Goal: Task Accomplishment & Management: Use online tool/utility

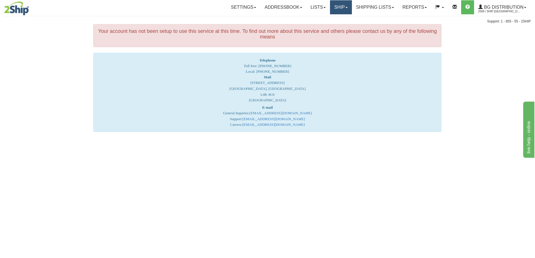
click at [338, 6] on link "Ship" at bounding box center [341, 7] width 22 height 14
click at [331, 21] on span "Ship Screen" at bounding box center [323, 19] width 21 height 4
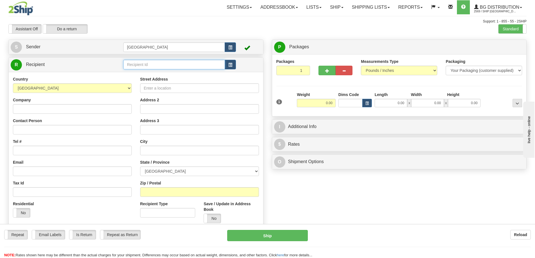
click at [144, 63] on input "text" at bounding box center [174, 65] width 102 height 10
click at [129, 73] on div "910698" at bounding box center [173, 73] width 96 height 6
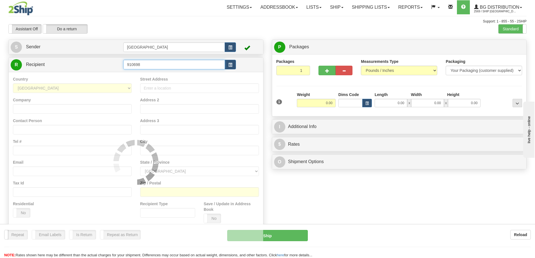
type input "910698"
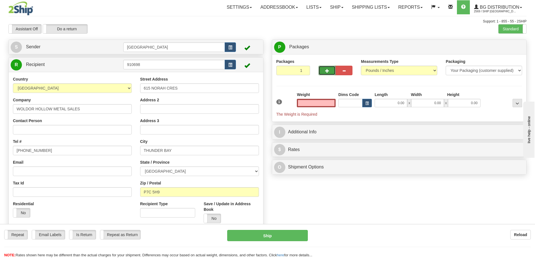
type input "0.00"
click at [327, 71] on span "button" at bounding box center [327, 71] width 4 height 4
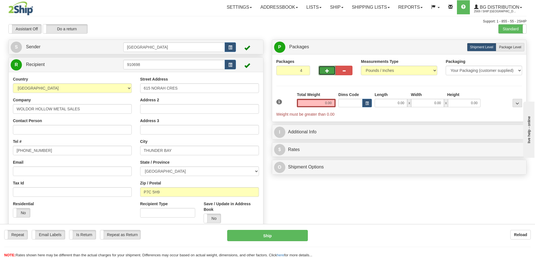
type input "5"
click at [509, 46] on span "Package Level" at bounding box center [510, 47] width 22 height 4
radio input "true"
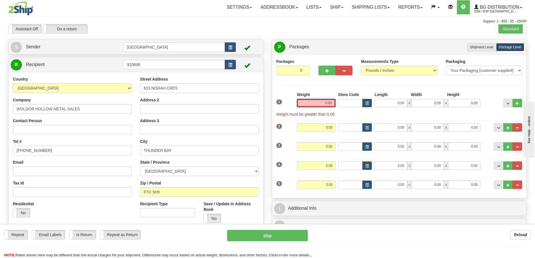
click at [334, 104] on input "0.00" at bounding box center [316, 103] width 39 height 8
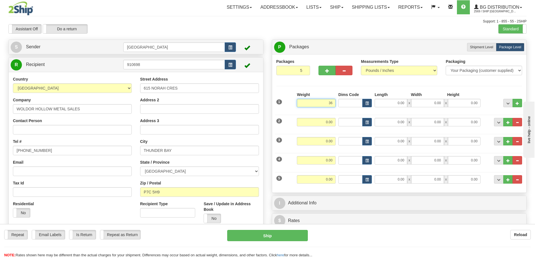
type input "36.00"
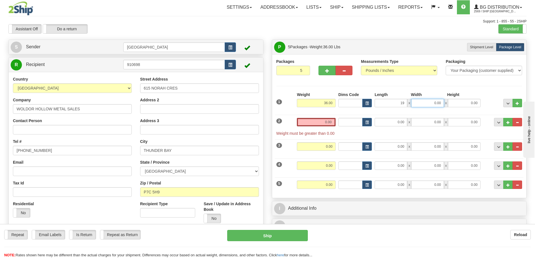
type input "19.00"
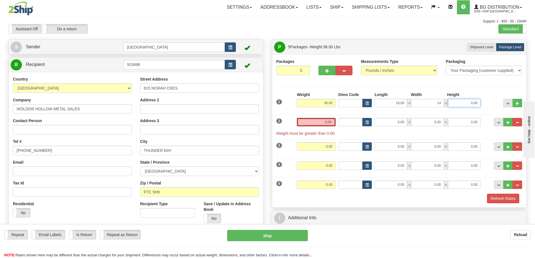
type input "14.00"
type input "8.00"
click at [331, 122] on input "0.00" at bounding box center [316, 122] width 39 height 8
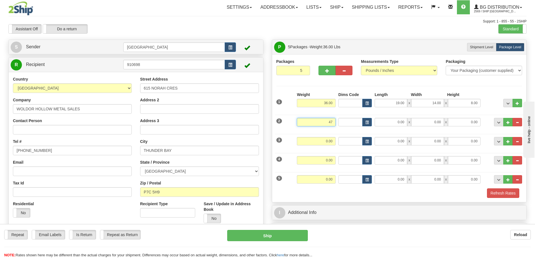
type input "47.00"
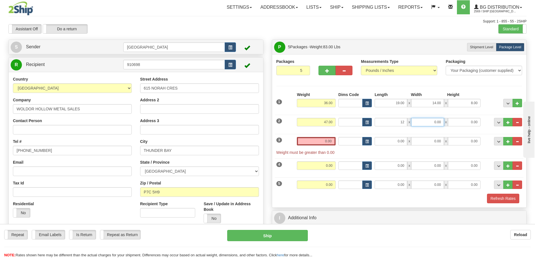
type input "12.00"
type input "10.00"
type input "8.00"
click at [332, 139] on input "0.00" at bounding box center [316, 141] width 39 height 8
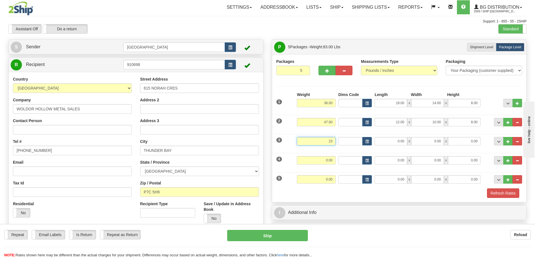
type input "23.00"
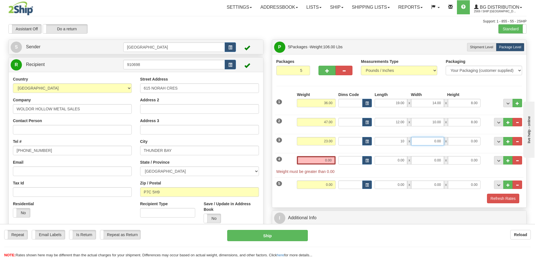
type input "10.00"
click at [331, 161] on input "0.00" at bounding box center [316, 160] width 39 height 8
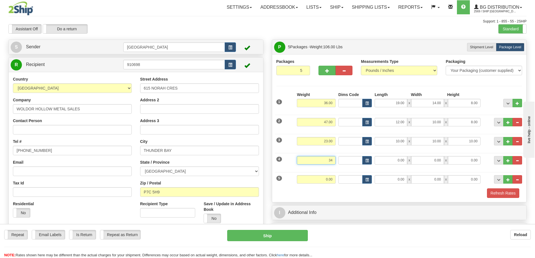
type input "34.00"
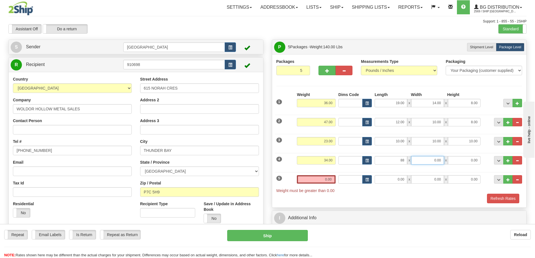
type input "88.00"
type input "5.00"
type input "4.00"
click at [333, 179] on input "0.00" at bounding box center [316, 179] width 39 height 8
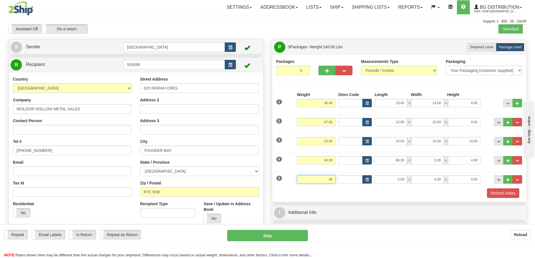
type input "46.00"
type input "88.00"
type input "7.00"
type input "4.00"
click at [497, 192] on button "Refresh Rates" at bounding box center [503, 193] width 32 height 10
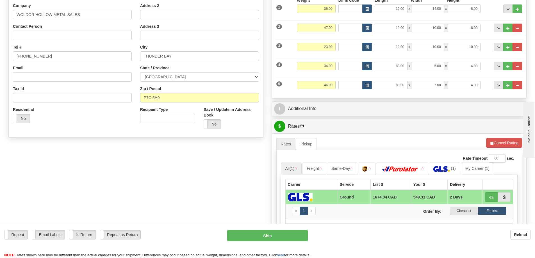
scroll to position [112, 0]
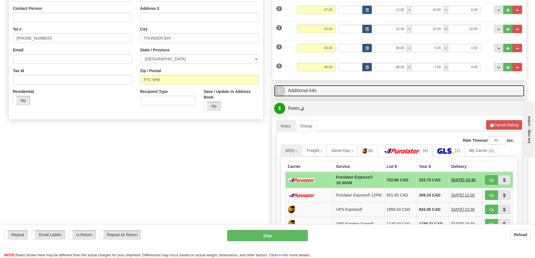
click at [366, 90] on link "I Additional Info" at bounding box center [399, 91] width 251 height 12
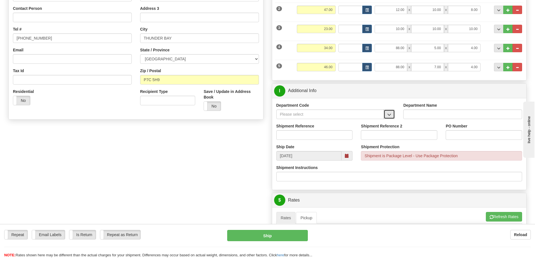
click at [388, 115] on span "button" at bounding box center [389, 115] width 4 height 4
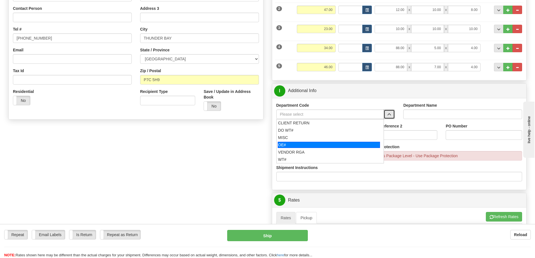
click at [314, 142] on div "OE#" at bounding box center [329, 145] width 102 height 6
type input "OE#"
type input "ORDERS"
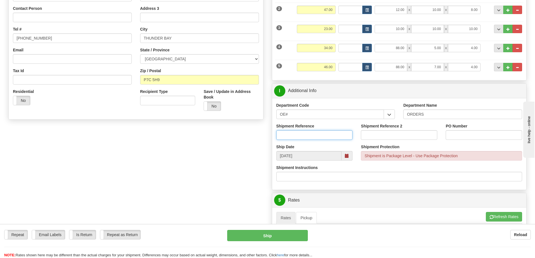
click at [317, 135] on input "Shipment Reference" at bounding box center [314, 135] width 76 height 10
type input "90040649-00"
click at [452, 134] on input "PO Number" at bounding box center [484, 135] width 76 height 10
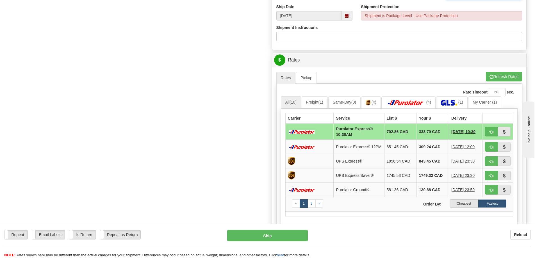
scroll to position [253, 0]
type input "39487"
click at [460, 203] on label "Cheapest" at bounding box center [464, 203] width 28 height 8
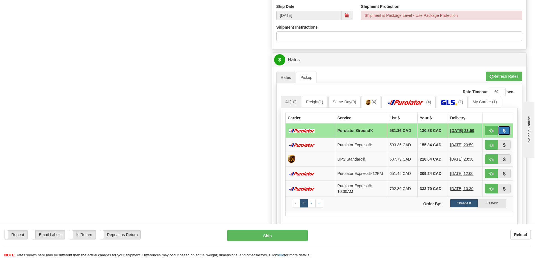
click at [506, 130] on span "button" at bounding box center [504, 131] width 4 height 4
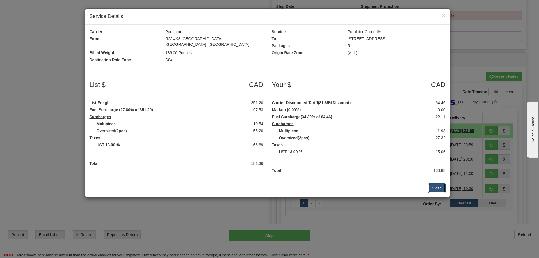
click at [437, 183] on button "Close" at bounding box center [436, 188] width 17 height 10
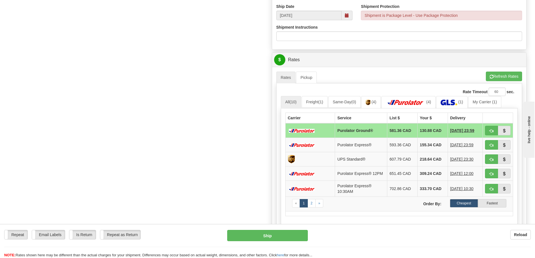
scroll to position [281, 0]
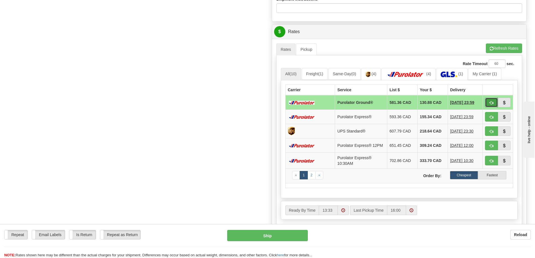
click at [492, 103] on span "button" at bounding box center [492, 103] width 4 height 4
type input "260"
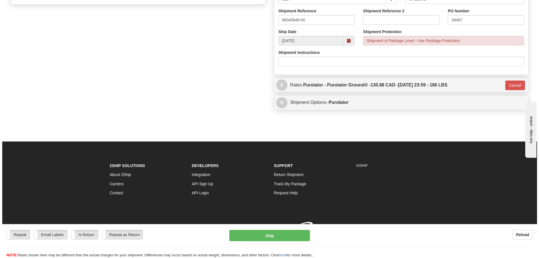
scroll to position [236, 0]
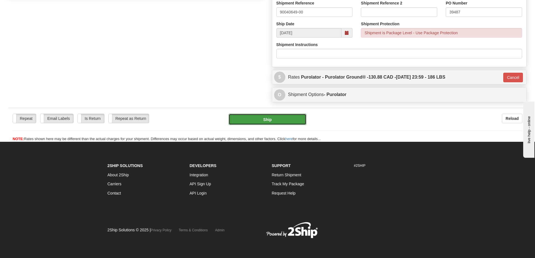
click at [259, 119] on button "Ship" at bounding box center [268, 119] width 78 height 11
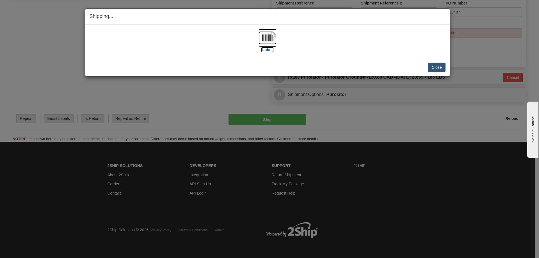
click at [268, 49] on label "[Label]" at bounding box center [267, 50] width 13 height 6
click at [438, 67] on button "Close" at bounding box center [436, 68] width 17 height 10
